Goal: Task Accomplishment & Management: Use online tool/utility

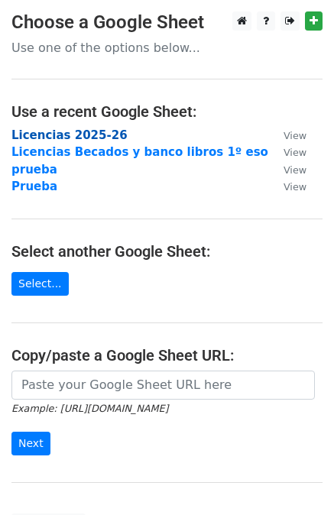
click at [75, 130] on strong "Licencias 2025-26" at bounding box center [69, 135] width 116 height 14
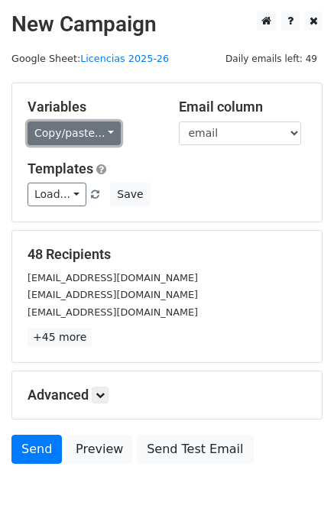
click at [86, 136] on link "Copy/paste..." at bounding box center [73, 133] width 93 height 24
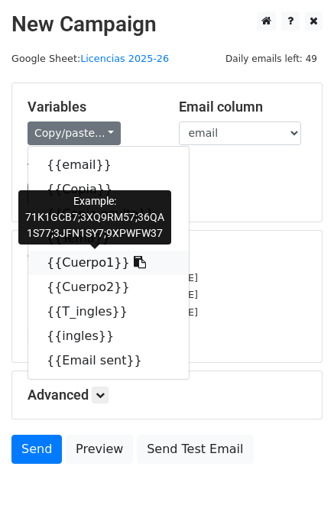
click at [99, 263] on link "{{Cuerpo1}}" at bounding box center [108, 262] width 160 height 24
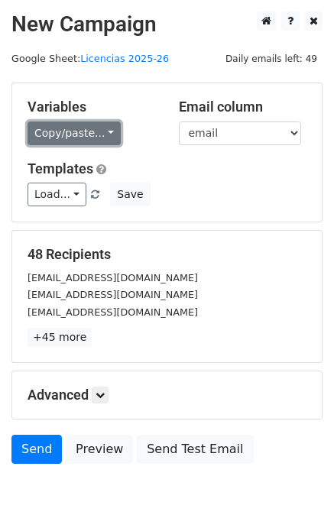
click at [70, 137] on link "Copy/paste..." at bounding box center [73, 133] width 93 height 24
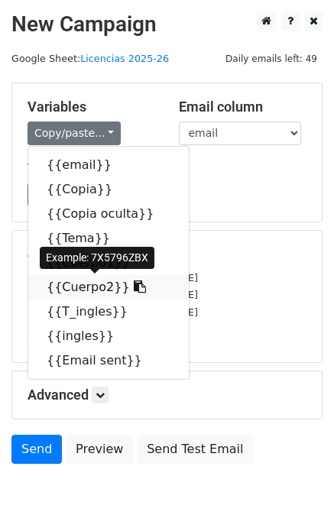
click at [89, 291] on link "{{Cuerpo2}}" at bounding box center [108, 287] width 160 height 24
